Goal: Communication & Community: Answer question/provide support

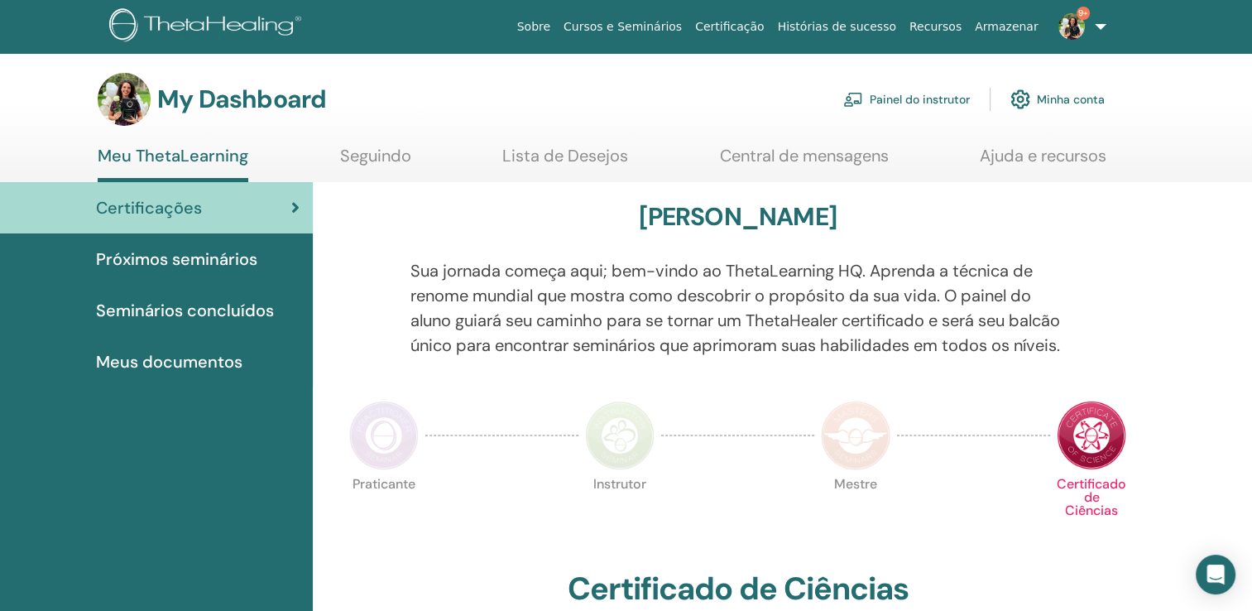
click at [924, 101] on link "Painel do instrutor" at bounding box center [906, 99] width 127 height 36
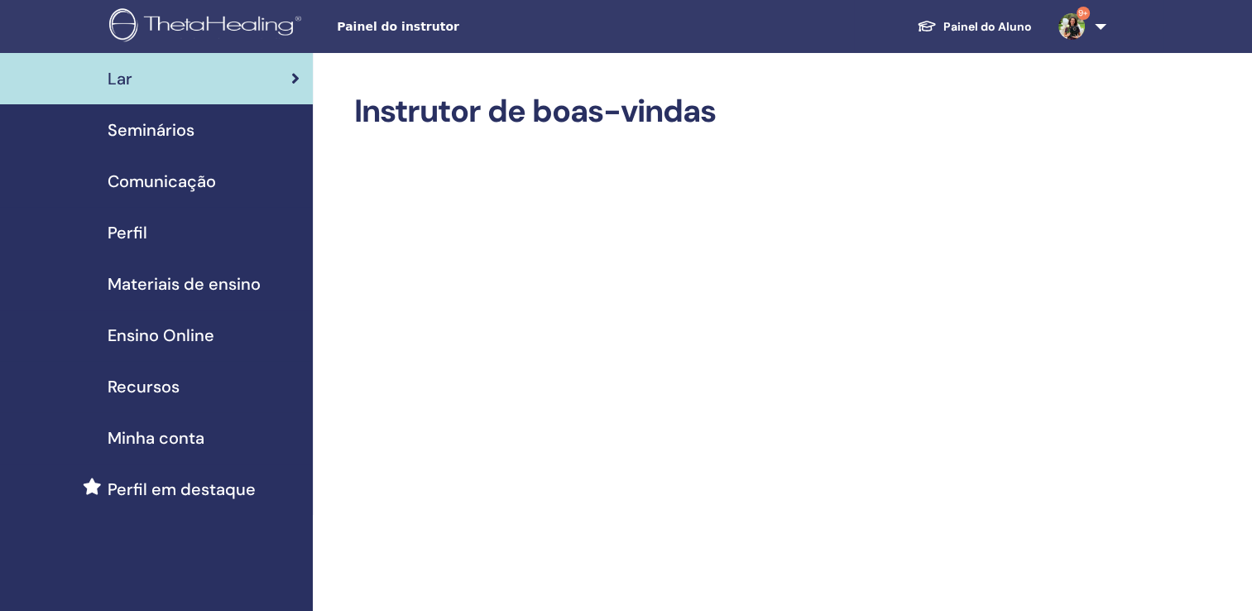
click at [185, 121] on span "Seminários" at bounding box center [151, 130] width 87 height 25
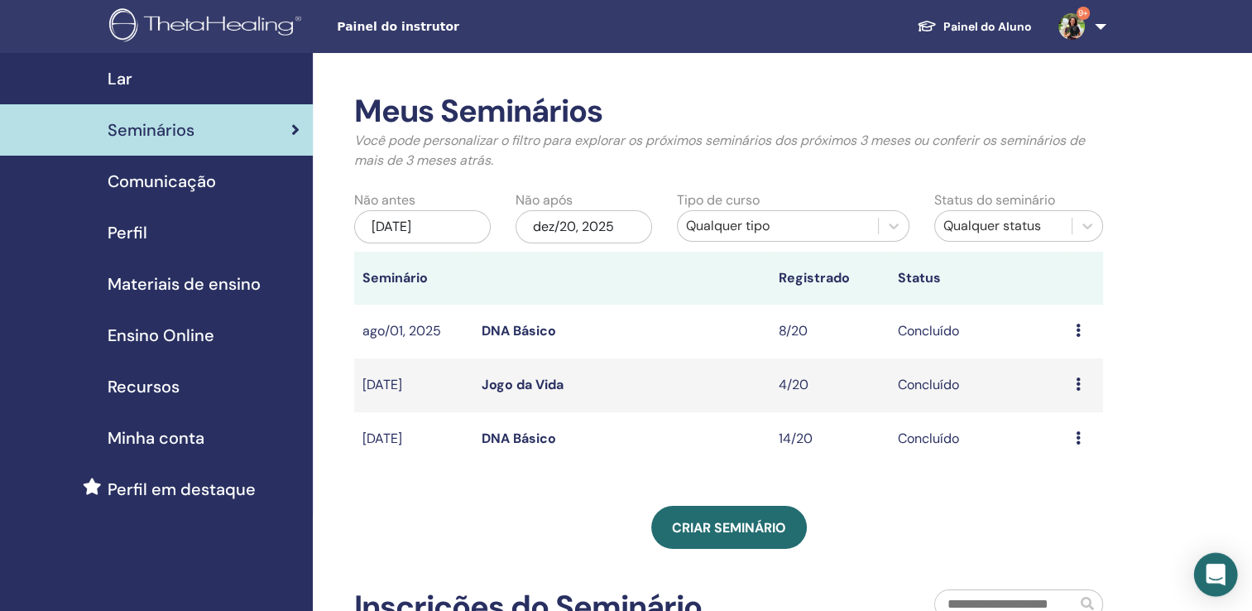
click at [1226, 568] on div "Open Intercom Messenger" at bounding box center [1216, 575] width 44 height 44
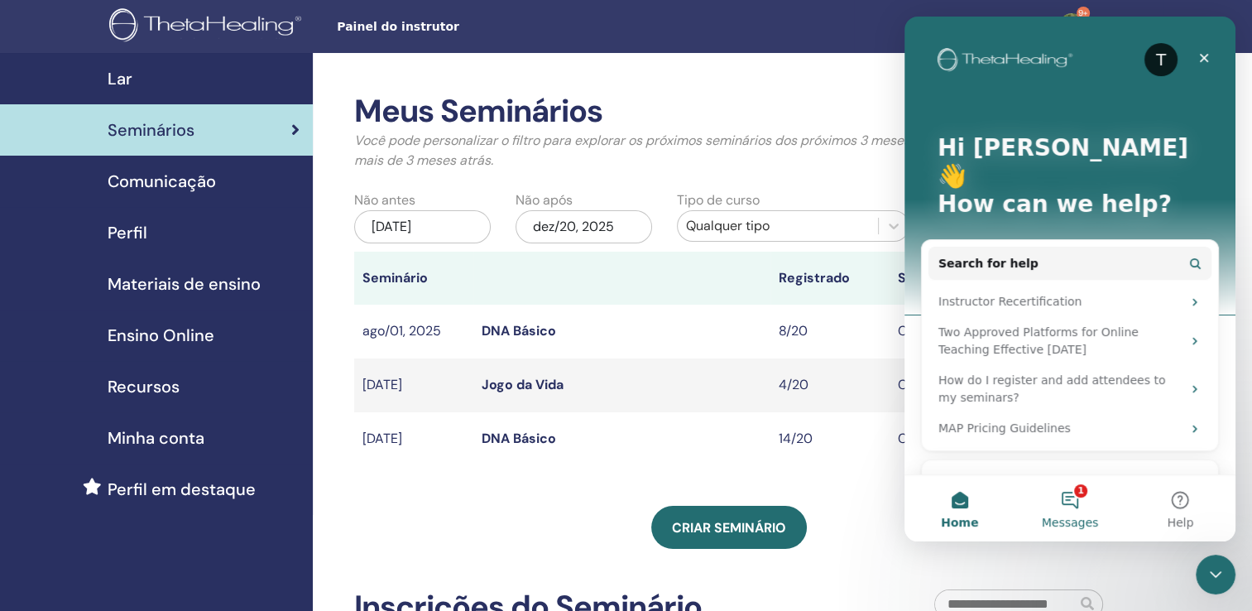
click at [1059, 506] on button "1 Messages" at bounding box center [1070, 508] width 110 height 66
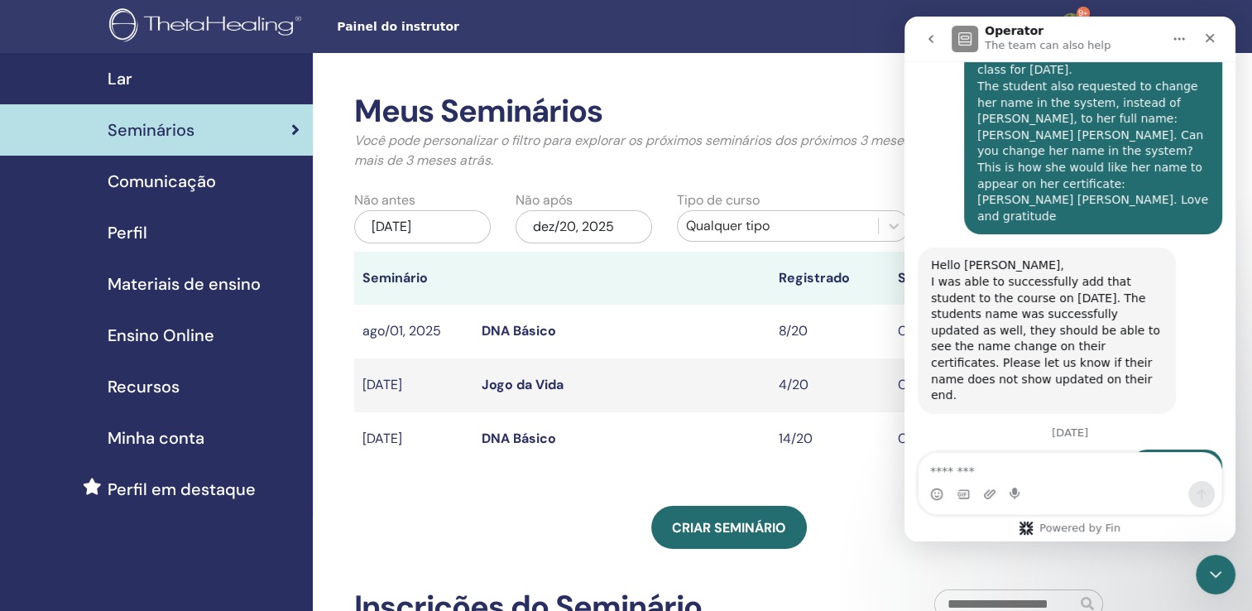
scroll to position [4102, 0]
drag, startPoint x: 967, startPoint y: 214, endPoint x: 1063, endPoint y: 300, distance: 128.9
click at [1063, 520] on div "Hello. Can you please add the following students: carolinamoura88@hotmail.com j…" at bounding box center [1093, 579] width 258 height 118
drag, startPoint x: 1044, startPoint y: 387, endPoint x: 1057, endPoint y: 401, distance: 18.8
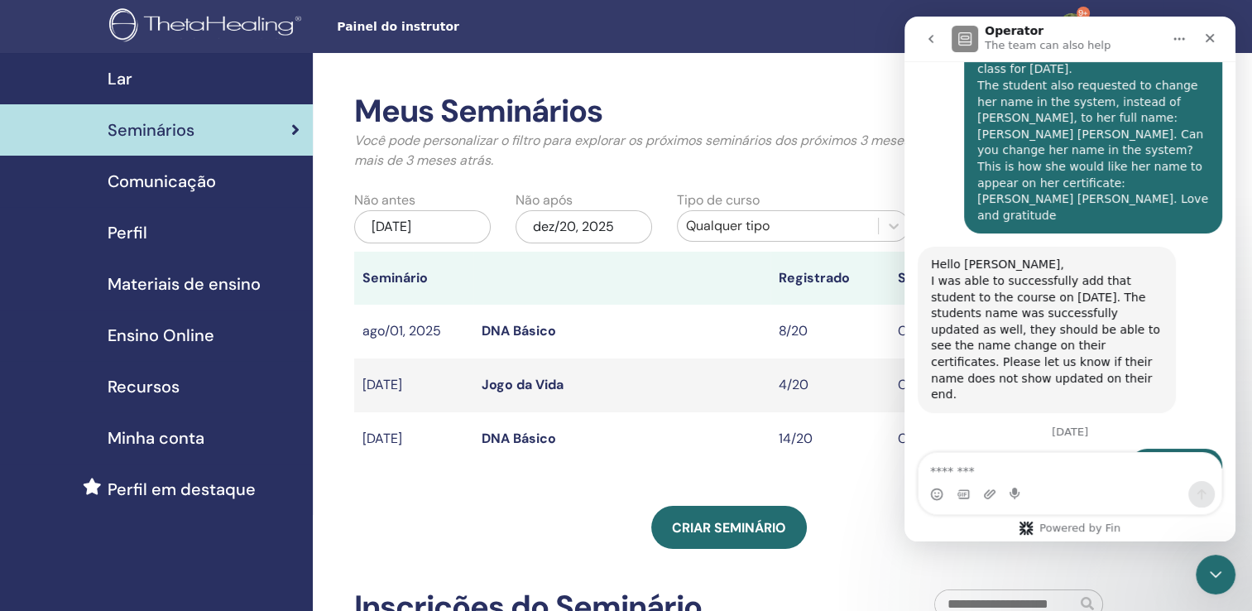
click at [842, 435] on td "14/20" at bounding box center [830, 439] width 119 height 54
click at [1208, 569] on icon "Close Intercom Messenger" at bounding box center [1213, 572] width 12 height 7
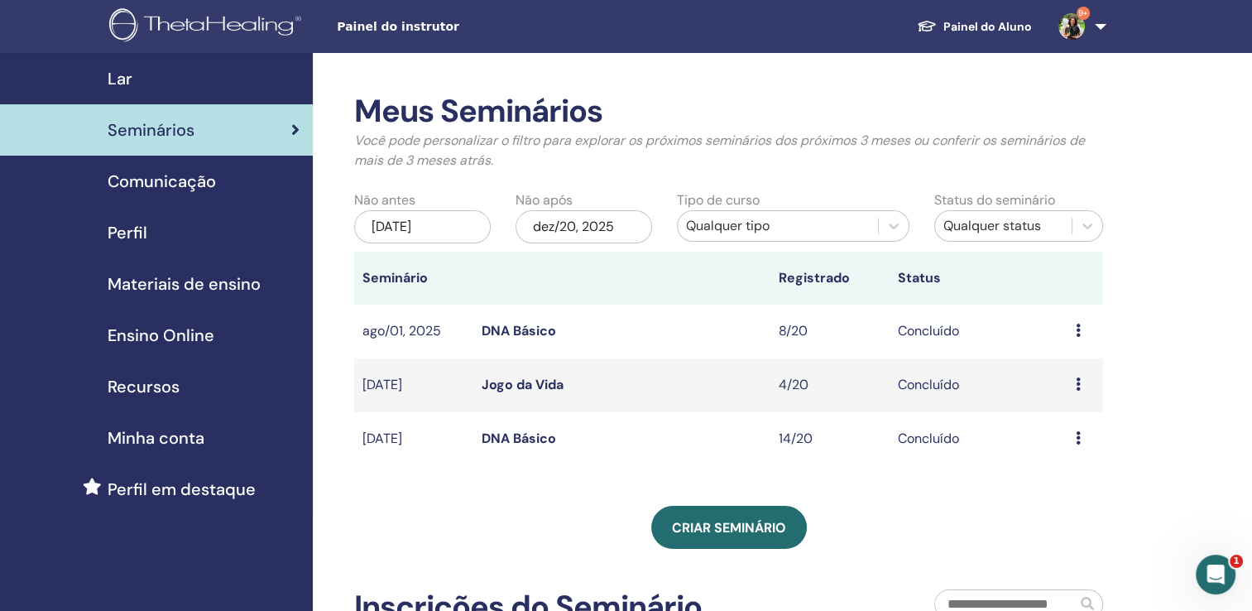
click at [539, 380] on link "Jogo da Vida" at bounding box center [523, 384] width 82 height 17
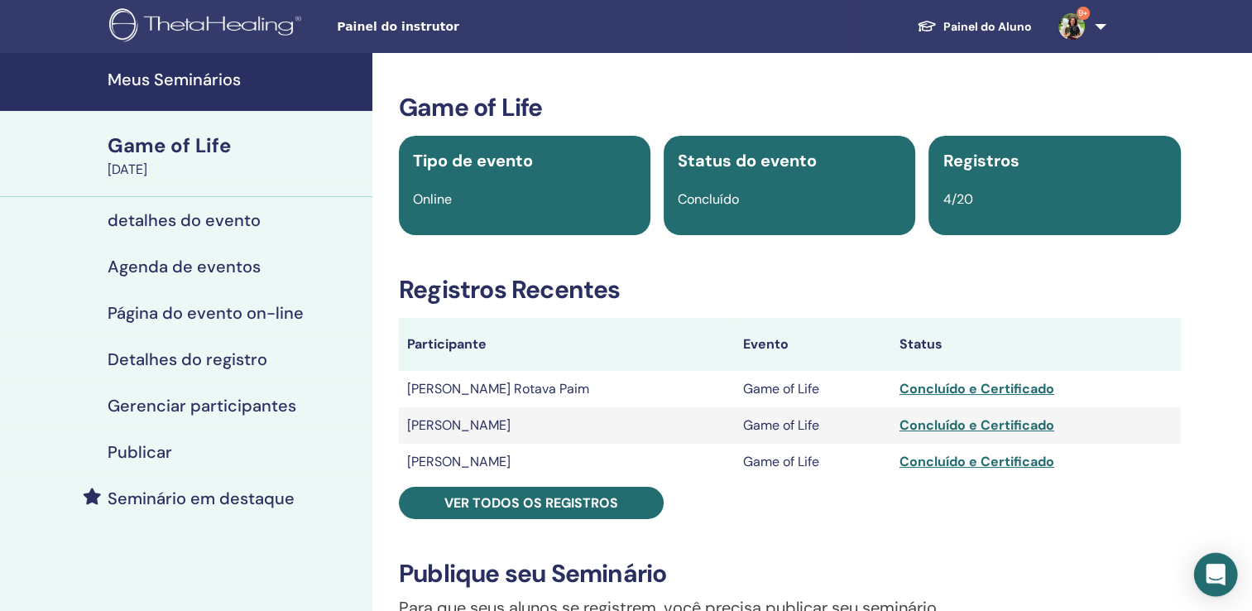
click at [1208, 571] on icon "Open Intercom Messenger" at bounding box center [1215, 575] width 19 height 22
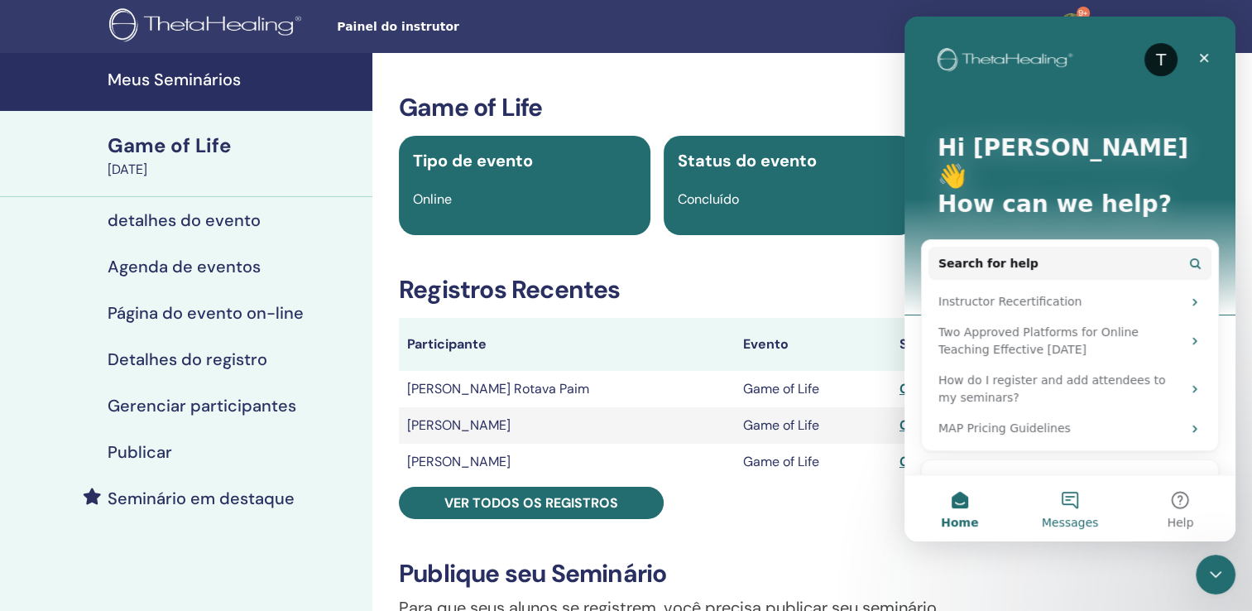
click at [1057, 511] on button "Messages" at bounding box center [1070, 508] width 110 height 66
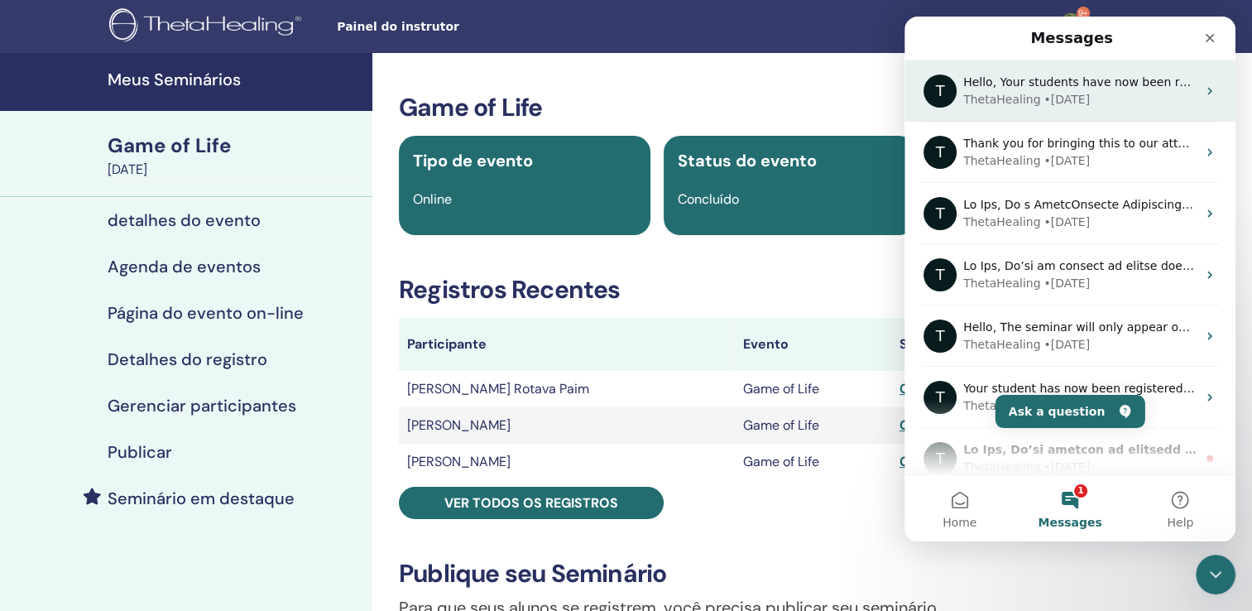
click at [1094, 95] on div "ThetaHealing • [DATE]" at bounding box center [1079, 99] width 233 height 17
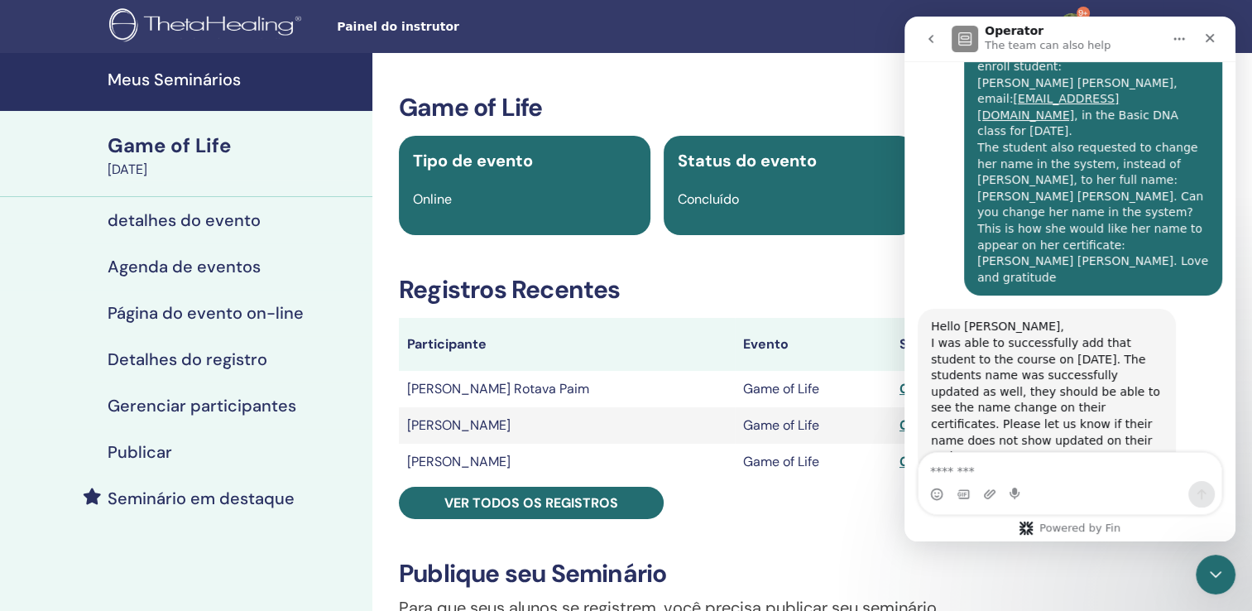
scroll to position [4102, 0]
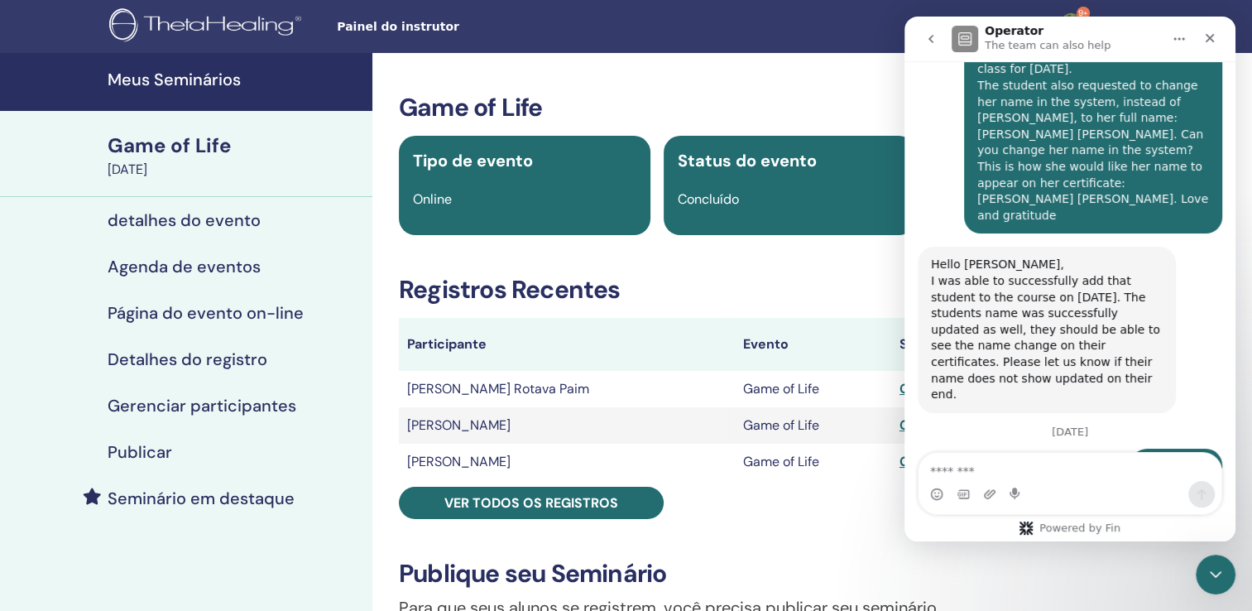
drag, startPoint x: 1036, startPoint y: 297, endPoint x: 971, endPoint y: 212, distance: 107.4
click at [977, 530] on div "Hello. Can you please add the following students: [EMAIL_ADDRESS][DOMAIN_NAME] …" at bounding box center [1093, 579] width 232 height 98
copy div "Hello. Can you please add the following students: [EMAIL_ADDRESS][DOMAIN_NAME] …"
